Goal: Information Seeking & Learning: Learn about a topic

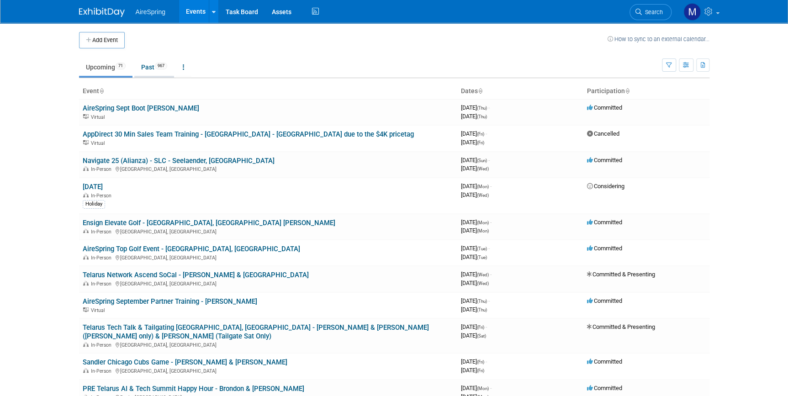
click at [155, 69] on link "Past 967" at bounding box center [154, 66] width 40 height 17
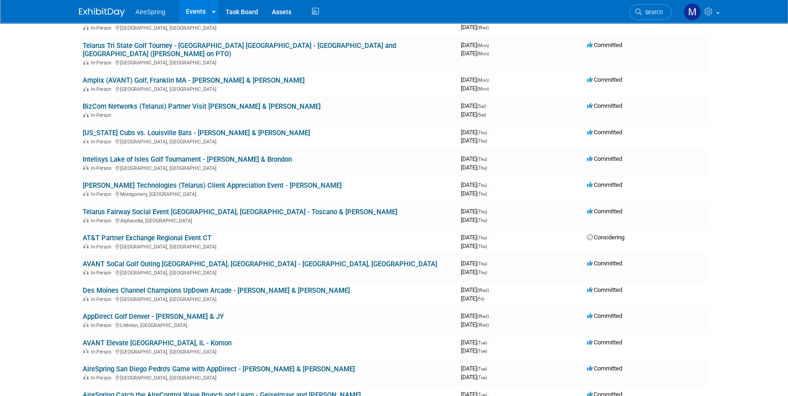
scroll to position [2451, 0]
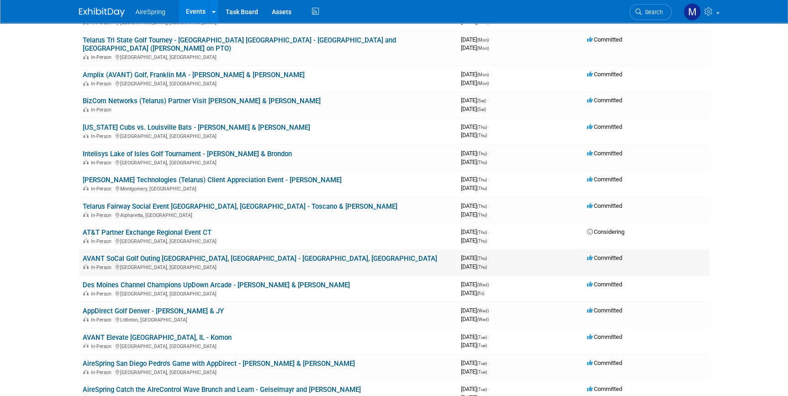
click at [266, 254] on link "AVANT SoCal Golf Outing [GEOGRAPHIC_DATA], [GEOGRAPHIC_DATA] - [GEOGRAPHIC_DATA…" at bounding box center [260, 258] width 355 height 8
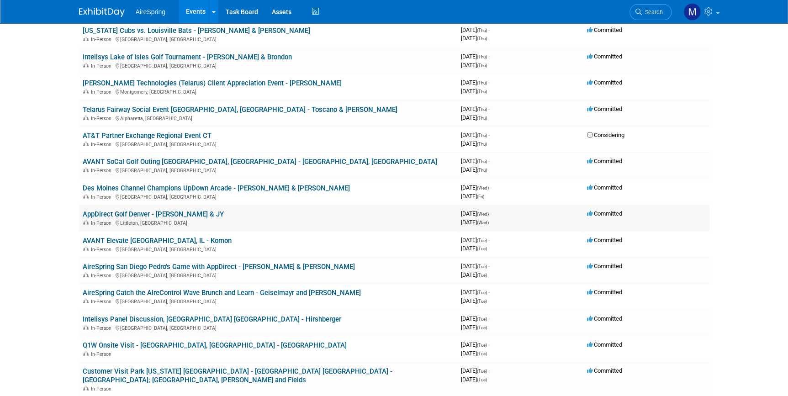
scroll to position [2534, 0]
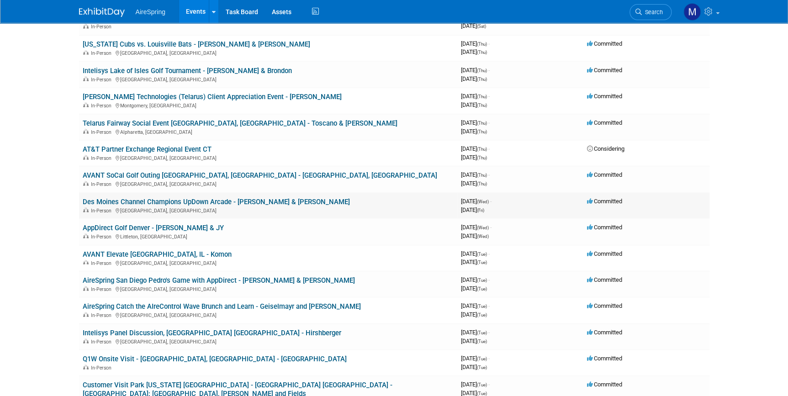
click at [165, 197] on link "Des Moines Channel Champions UpDown Arcade - [PERSON_NAME] & [PERSON_NAME]" at bounding box center [216, 201] width 267 height 8
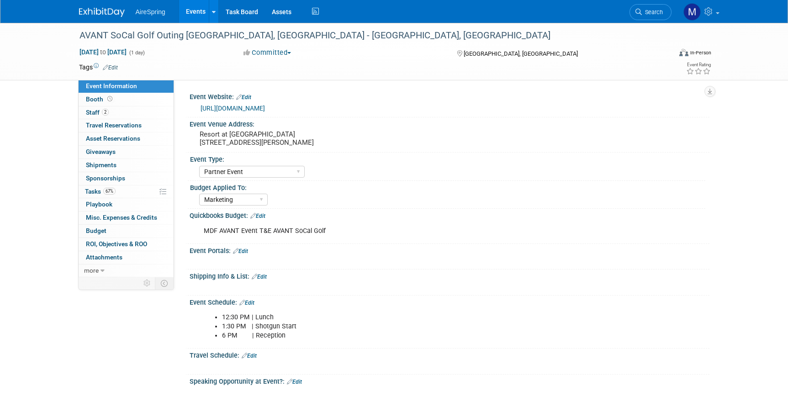
select select "Partner Event"
select select "Marketing"
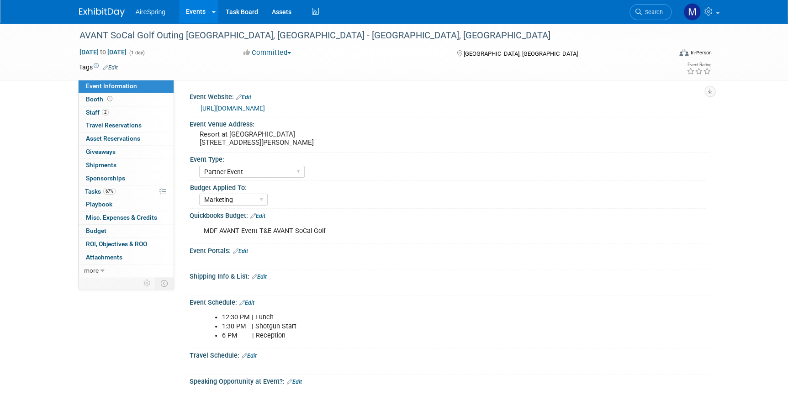
drag, startPoint x: 204, startPoint y: 228, endPoint x: 328, endPoint y: 228, distance: 123.8
click at [328, 228] on div "MDF AVANT Event T&E AVANT SoCal Golf" at bounding box center [403, 231] width 412 height 18
copy div "MDF AVANT Event T&E AVANT SoCal Golf"
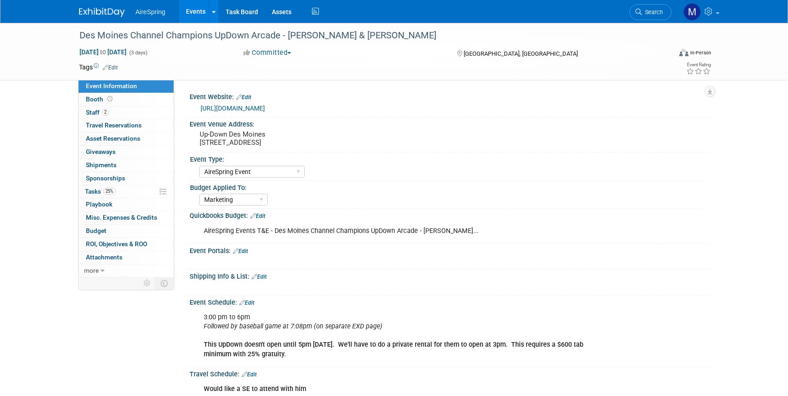
select select "AireSpring Event"
select select "Marketing"
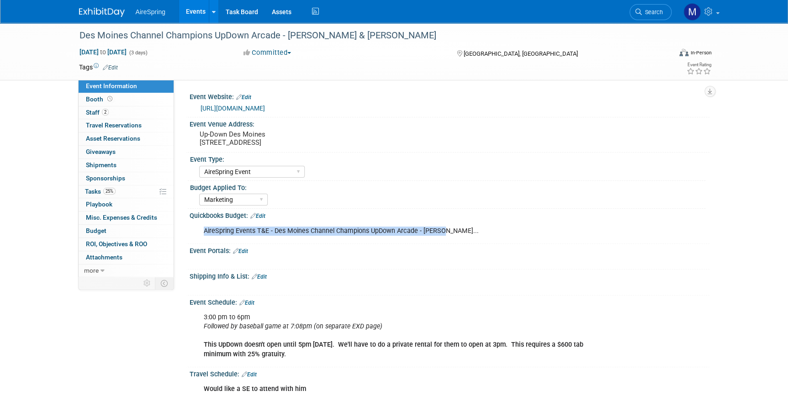
drag, startPoint x: 205, startPoint y: 239, endPoint x: 438, endPoint y: 242, distance: 232.6
click at [438, 240] on div "AireSpring Events T&E - Des Moines Channel Champions UpDown Arcade - Curtin..." at bounding box center [403, 231] width 412 height 18
copy div "AireSpring Events T&E - Des Moines Channel Champions UpDown Arcade - Curtin"
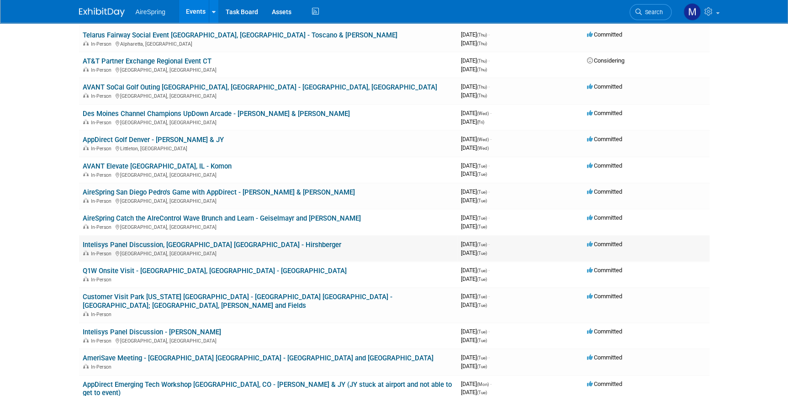
scroll to position [2700, 0]
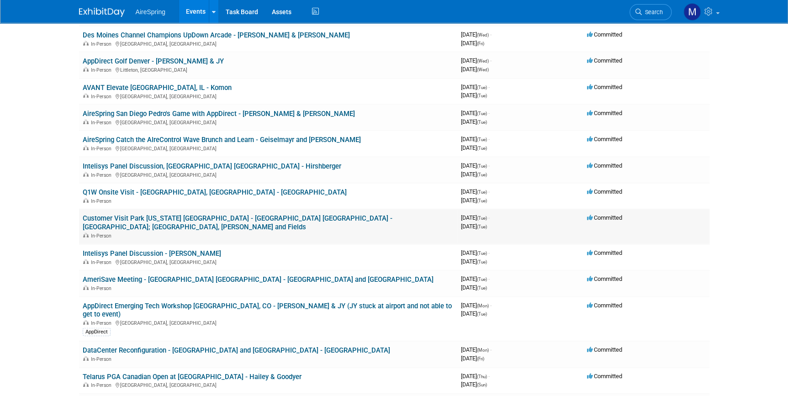
click at [315, 214] on link "Customer Visit Park [US_STATE] [GEOGRAPHIC_DATA] - [GEOGRAPHIC_DATA] [GEOGRAPHI…" at bounding box center [238, 222] width 310 height 17
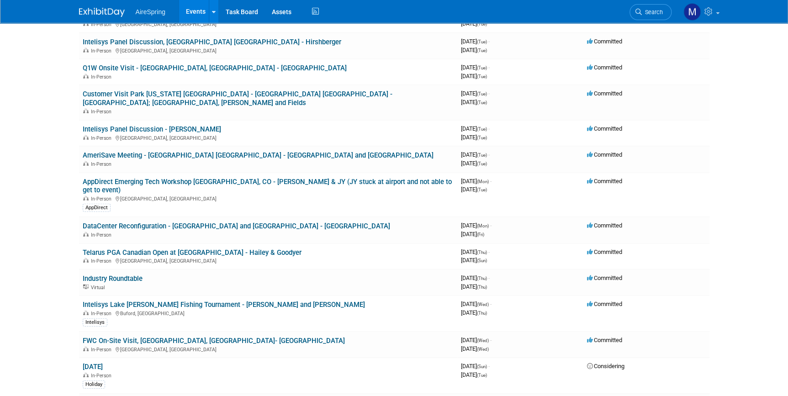
scroll to position [2742, 0]
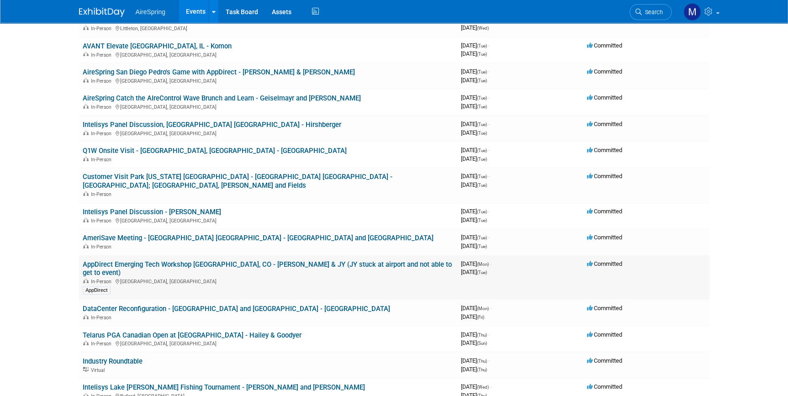
click at [191, 260] on link "AppDirect Emerging Tech Workshop Denver, CO - Krebs & JY (JY stuck at airport a…" at bounding box center [267, 268] width 369 height 17
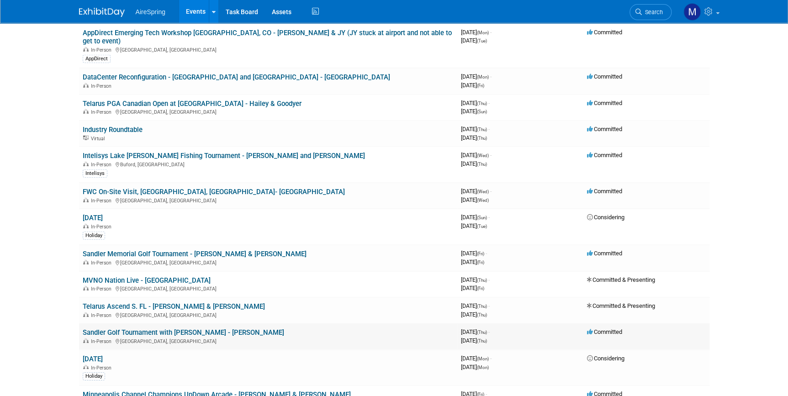
scroll to position [3033, 0]
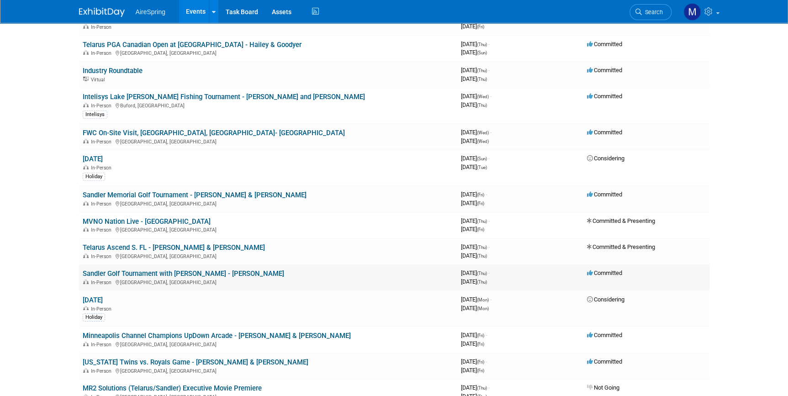
click at [163, 270] on link "Sandler Golf Tournament with Nick Brown - Sullivan" at bounding box center [184, 274] width 202 height 8
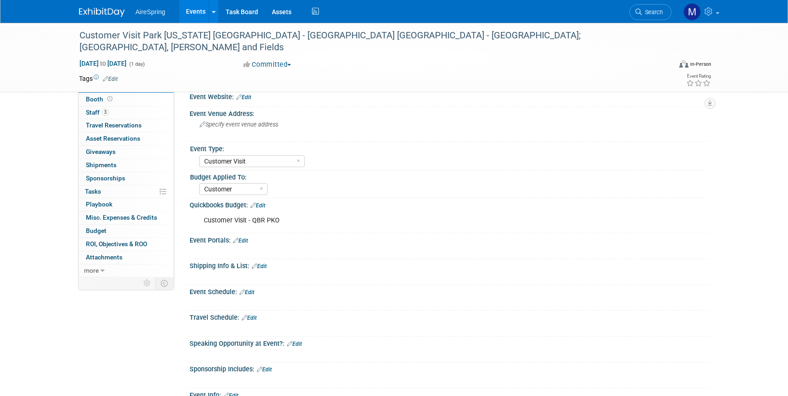
select select "Customer Visit"
select select "Customer"
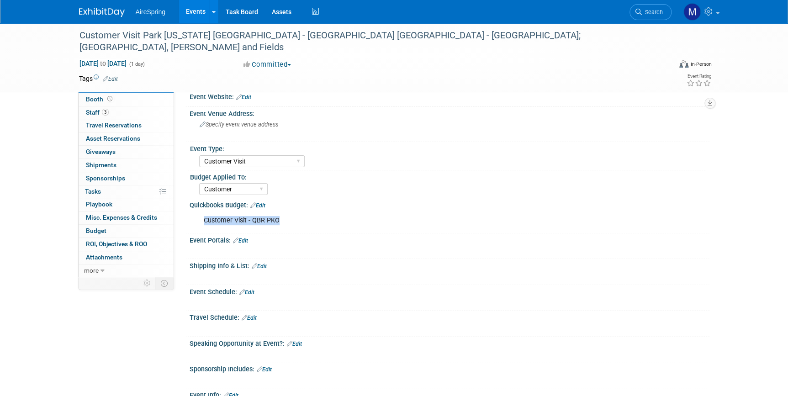
drag, startPoint x: 203, startPoint y: 219, endPoint x: 281, endPoint y: 219, distance: 78.1
click at [281, 219] on div "Customer Visit - QBR PKO" at bounding box center [403, 221] width 412 height 18
copy div "Customer Visit - QBR PKO"
click at [356, 219] on div "Customer Visit - QBR PKO" at bounding box center [403, 221] width 412 height 18
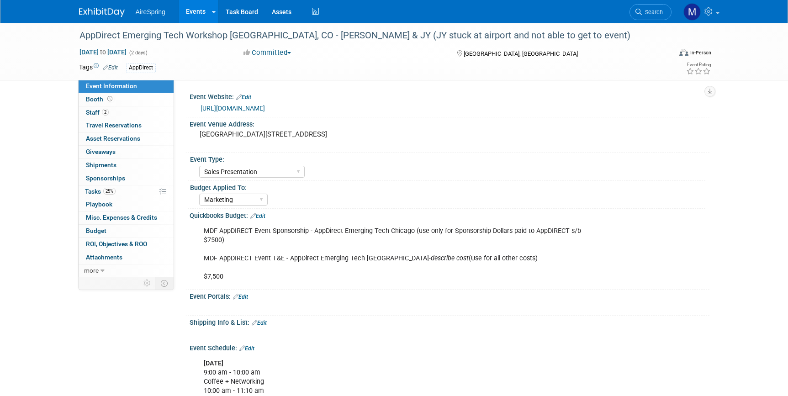
select select "Sales Presentation"
select select "Marketing"
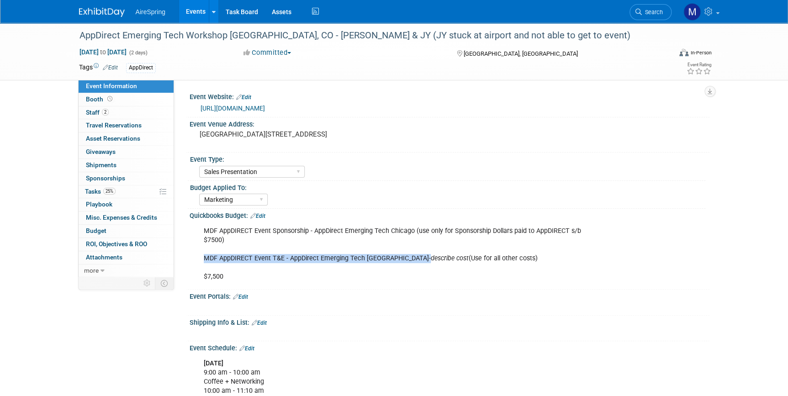
drag, startPoint x: 205, startPoint y: 246, endPoint x: 389, endPoint y: 249, distance: 184.2
click at [389, 249] on div "MDF AppDIRECT Event Sponsorship - AppDirect Emerging Tech Chicago (use only for…" at bounding box center [403, 254] width 412 height 64
copy div "MDF AppDIRECT Event T&E - AppDirect Emerging Tech Chicago -"
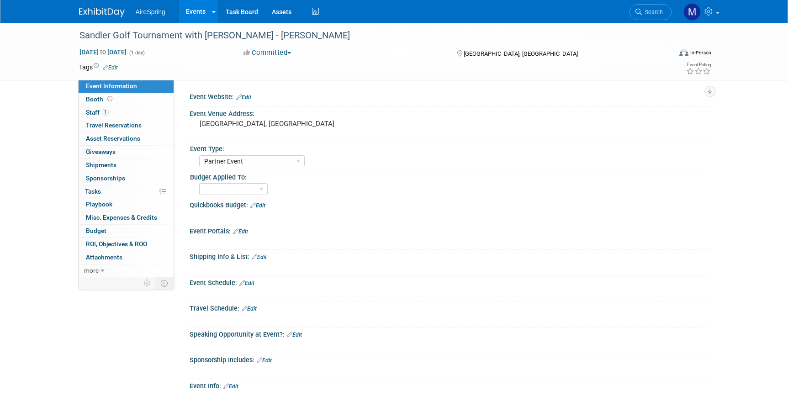
select select "Partner Event"
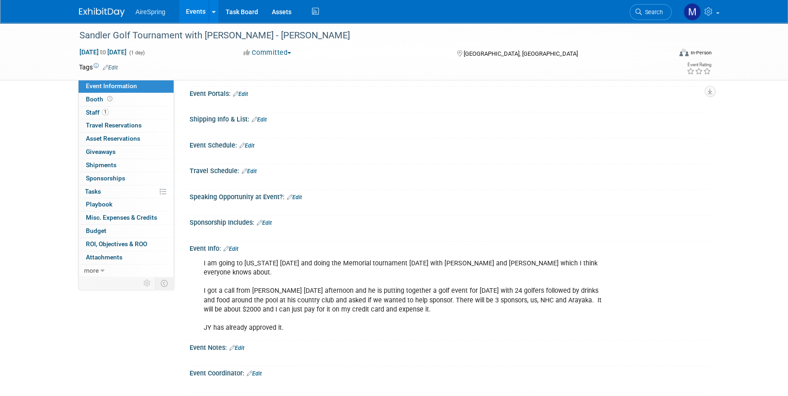
scroll to position [207, 0]
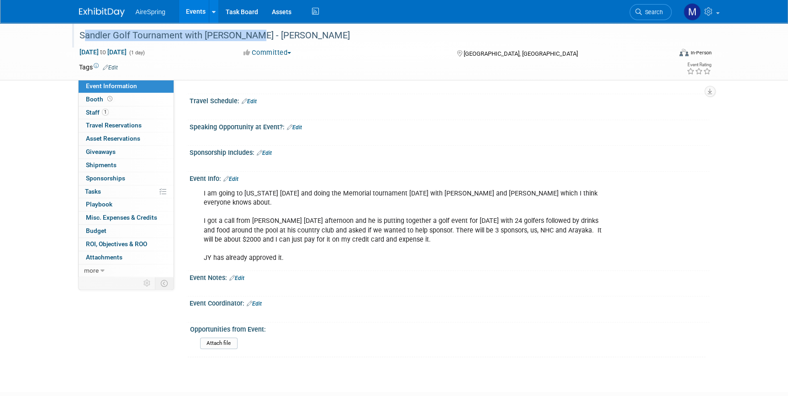
drag, startPoint x: 81, startPoint y: 35, endPoint x: 248, endPoint y: 36, distance: 167.3
click at [248, 36] on div "Sandler Golf Tournament with [PERSON_NAME] - [PERSON_NAME]" at bounding box center [367, 35] width 582 height 16
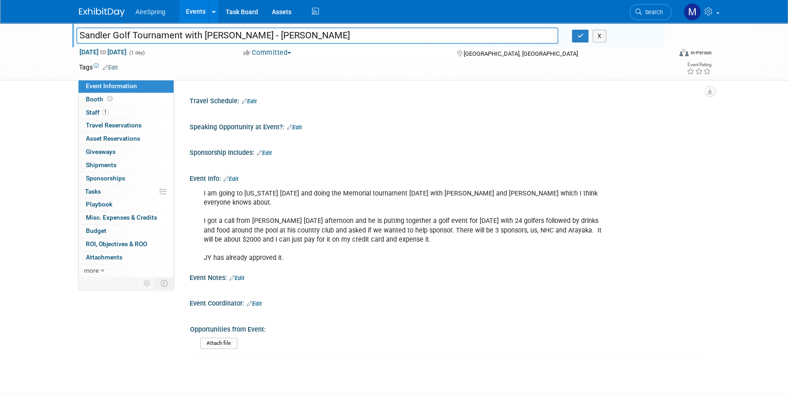
drag, startPoint x: 80, startPoint y: 38, endPoint x: 250, endPoint y: 41, distance: 170.0
click at [250, 41] on input "Sandler Golf Tournament with [PERSON_NAME] - [PERSON_NAME]" at bounding box center [317, 35] width 483 height 16
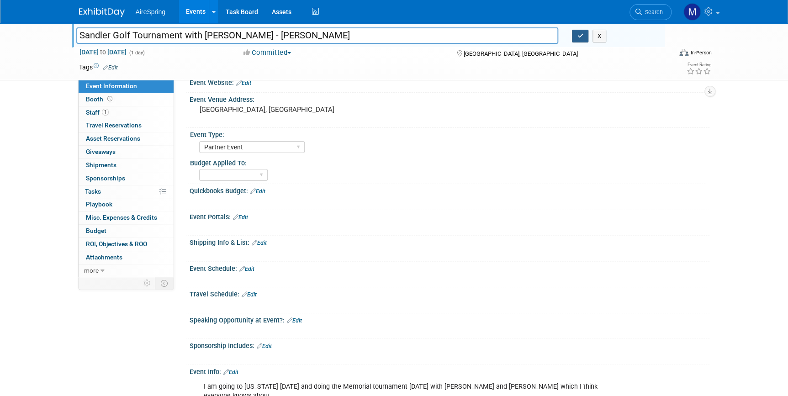
scroll to position [0, 0]
